Goal: Task Accomplishment & Management: Manage account settings

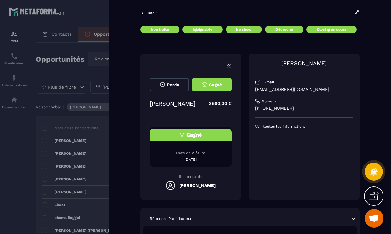
scroll to position [85, 0]
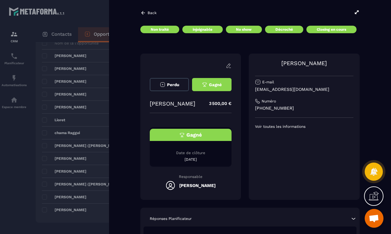
click at [84, 119] on div at bounding box center [195, 117] width 391 height 234
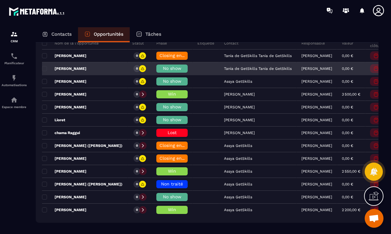
scroll to position [0, 0]
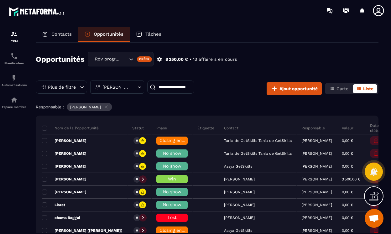
click at [126, 85] on p "[PERSON_NAME]" at bounding box center [117, 87] width 28 height 4
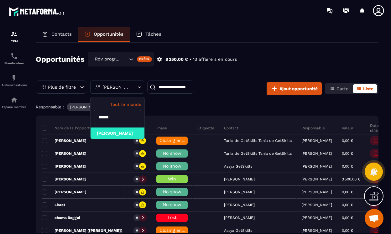
click at [120, 119] on input "******" at bounding box center [118, 117] width 48 height 14
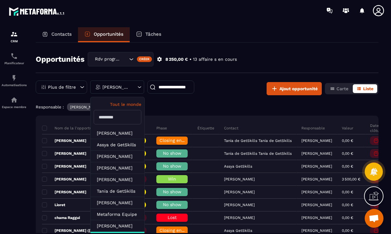
click at [168, 106] on div "Responsable : [PERSON_NAME]" at bounding box center [207, 107] width 343 height 9
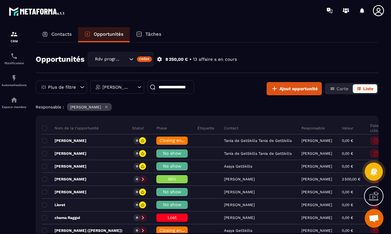
click at [108, 108] on icon at bounding box center [106, 107] width 5 height 5
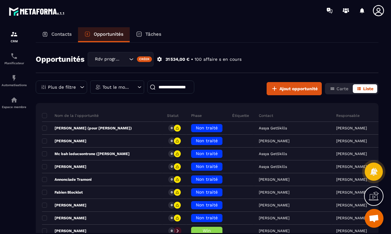
click at [138, 87] on icon at bounding box center [140, 87] width 6 height 6
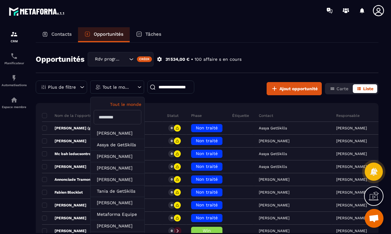
click at [118, 115] on input "text" at bounding box center [118, 117] width 48 height 14
type input "******"
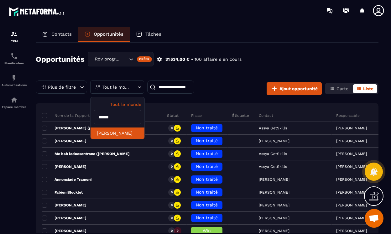
click at [128, 134] on li "[PERSON_NAME]" at bounding box center [118, 134] width 54 height 12
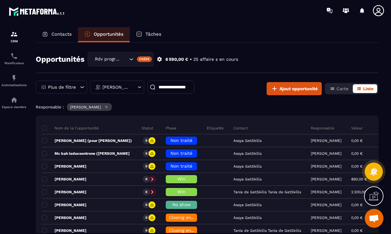
click at [125, 89] on p "[PERSON_NAME]" at bounding box center [117, 87] width 28 height 4
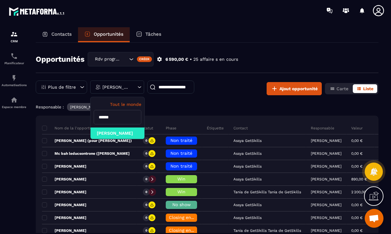
click at [183, 111] on div "Responsable : [PERSON_NAME]" at bounding box center [207, 107] width 343 height 9
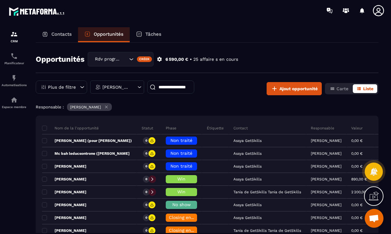
click at [132, 90] on div "[PERSON_NAME]" at bounding box center [117, 87] width 54 height 13
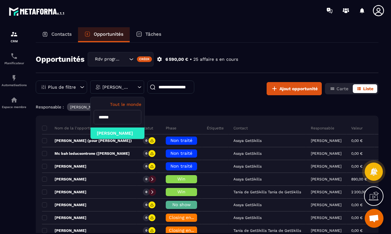
click at [188, 100] on div "Opportunités Rdv programmé Créer 6 590,00 € • 25 affaire s en cours Plus de fil…" at bounding box center [207, 138] width 343 height 191
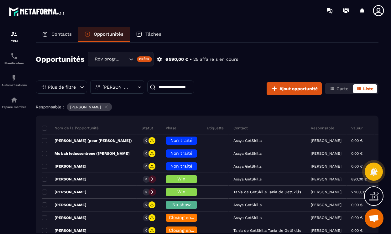
click at [140, 90] on icon at bounding box center [140, 87] width 6 height 6
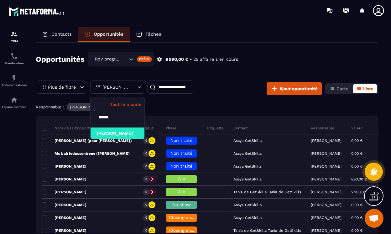
click at [123, 118] on input "******" at bounding box center [118, 117] width 48 height 14
click at [163, 112] on div "Responsable : [PERSON_NAME]" at bounding box center [207, 107] width 343 height 9
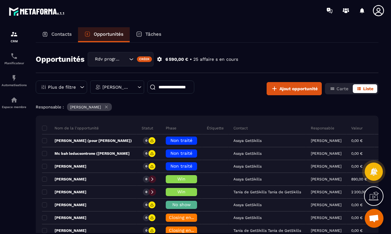
click at [130, 84] on div "[PERSON_NAME]" at bounding box center [117, 87] width 54 height 13
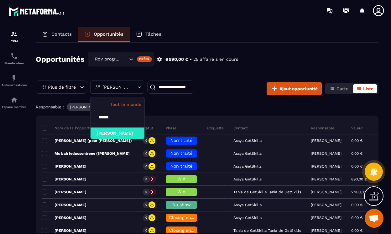
click at [159, 110] on div "Responsable : [PERSON_NAME]" at bounding box center [207, 107] width 343 height 9
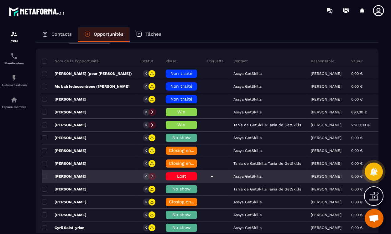
scroll to position [93, 0]
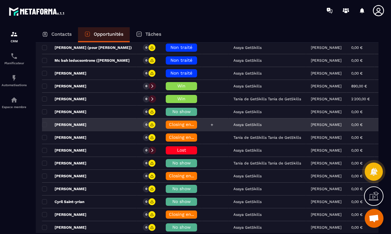
click at [222, 126] on div at bounding box center [215, 125] width 27 height 13
click at [120, 125] on div "[PERSON_NAME]" at bounding box center [89, 125] width 95 height 13
